Goal: Communication & Community: Answer question/provide support

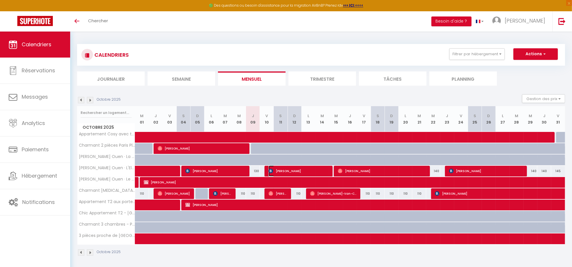
click at [280, 171] on span "[PERSON_NAME]" at bounding box center [299, 170] width 60 height 11
select select "OK"
select select "1"
select select "0"
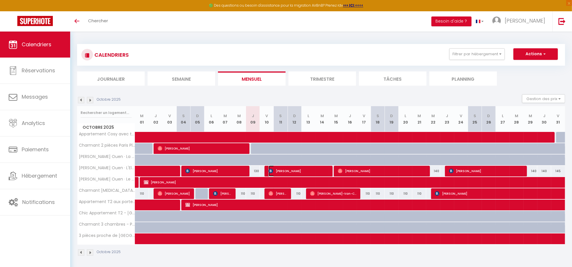
select select "1"
select select
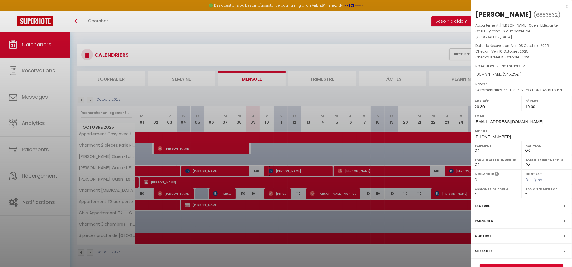
select select "38947"
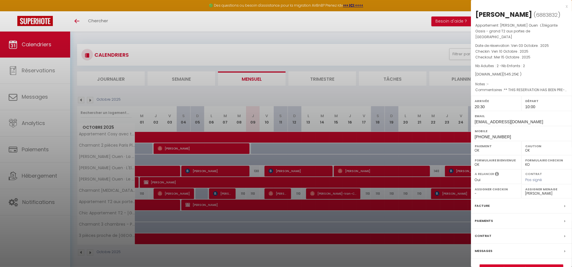
click at [292, 257] on div at bounding box center [286, 133] width 572 height 267
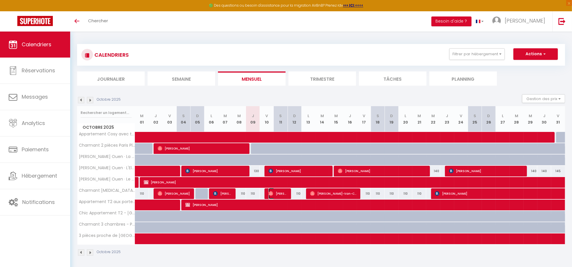
click at [278, 192] on span "[PERSON_NAME]" at bounding box center [278, 193] width 18 height 11
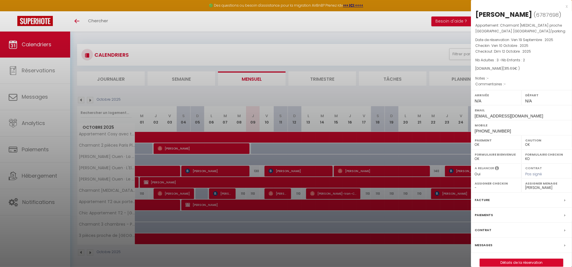
click at [278, 192] on div at bounding box center [286, 133] width 572 height 267
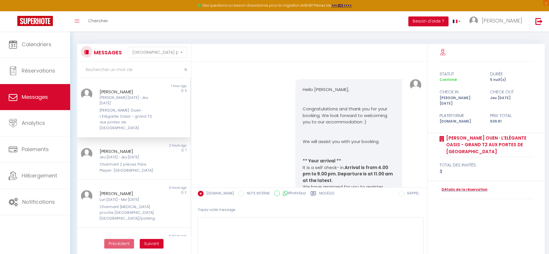
select select "message"
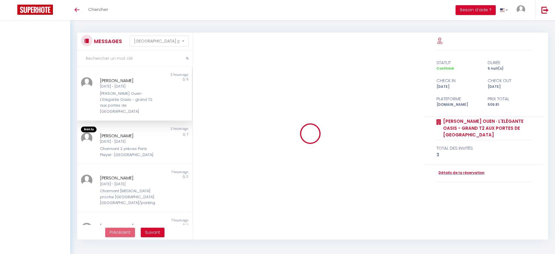
select select "message"
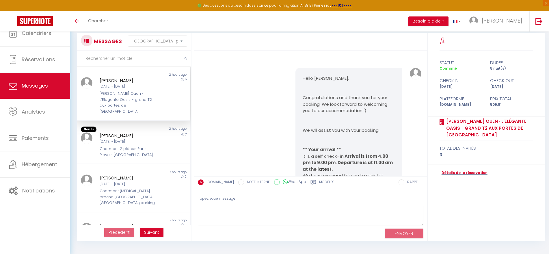
scroll to position [4265, 0]
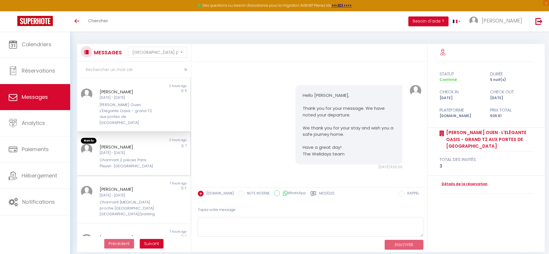
click at [125, 161] on div "Charmant 2 pièces Paris Pleyel- [GEOGRAPHIC_DATA]" at bounding box center [129, 163] width 58 height 12
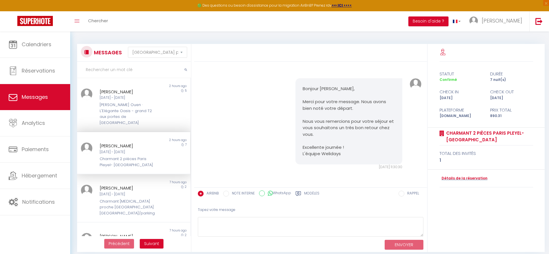
scroll to position [3129, 0]
click at [117, 150] on div "Nicolas Thiriet Jeu 02 Oct - Jeu 09 Oct Charmant 2 pièces Paris Pleyel- Stade d…" at bounding box center [129, 154] width 66 height 25
click at [118, 110] on div "[PERSON_NAME] Ouen · L'Elégante Oasis - grand T2 aux portes de [GEOGRAPHIC_DATA]" at bounding box center [129, 114] width 58 height 24
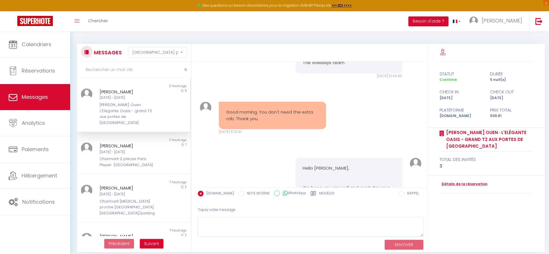
scroll to position [4265, 0]
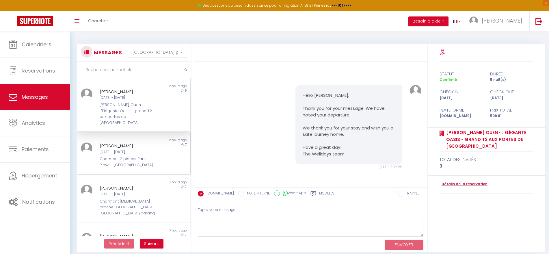
click at [105, 156] on div "Charmant 2 pièces Paris Pleyel- [GEOGRAPHIC_DATA]" at bounding box center [129, 162] width 58 height 12
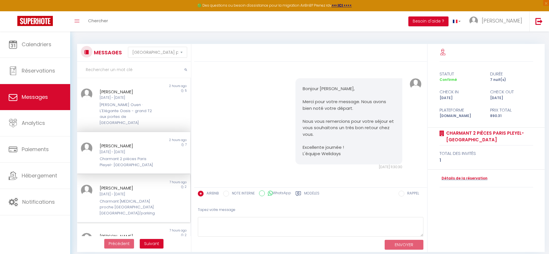
click at [115, 198] on div "Charmant [MEDICAL_DATA] proche [GEOGRAPHIC_DATA] [GEOGRAPHIC_DATA]/parking" at bounding box center [129, 207] width 58 height 18
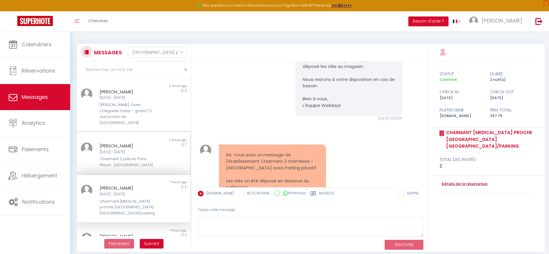
scroll to position [3498, 0]
